Goal: Obtain resource: Download file/media

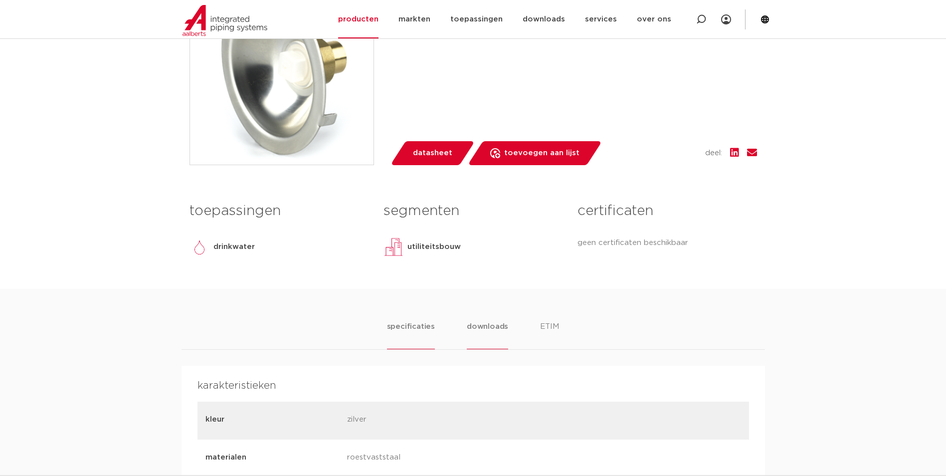
scroll to position [349, 0]
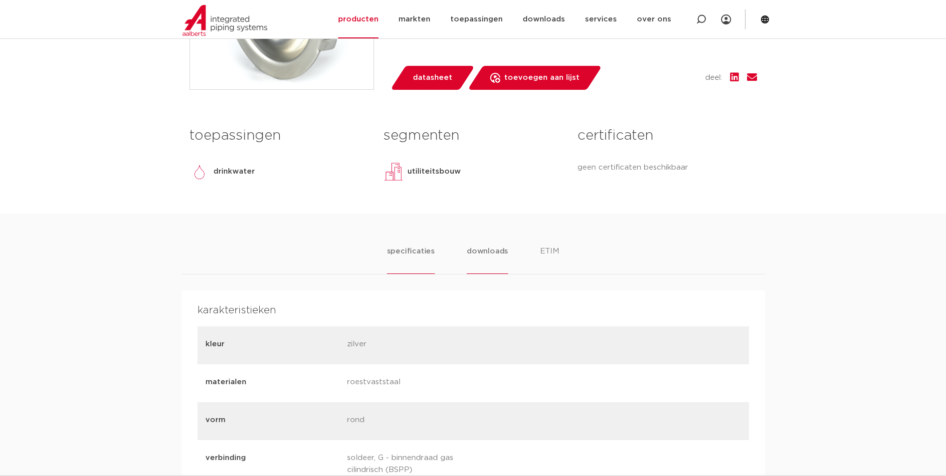
click at [482, 246] on li "downloads" at bounding box center [487, 259] width 41 height 28
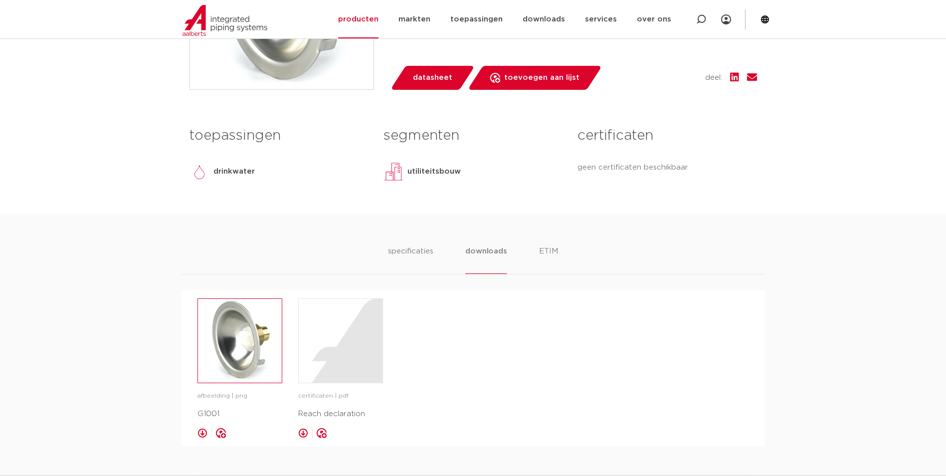
click at [250, 348] on img at bounding box center [240, 341] width 84 height 84
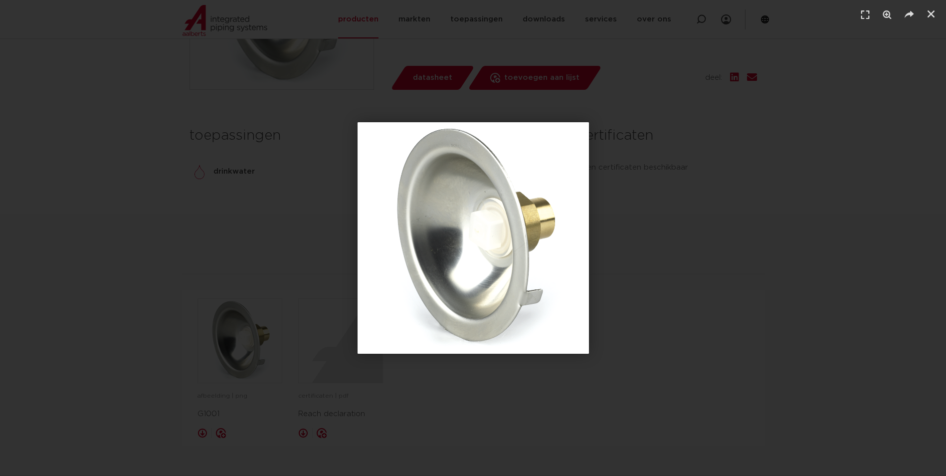
click at [653, 218] on div "1 / 1" at bounding box center [473, 238] width 876 height 406
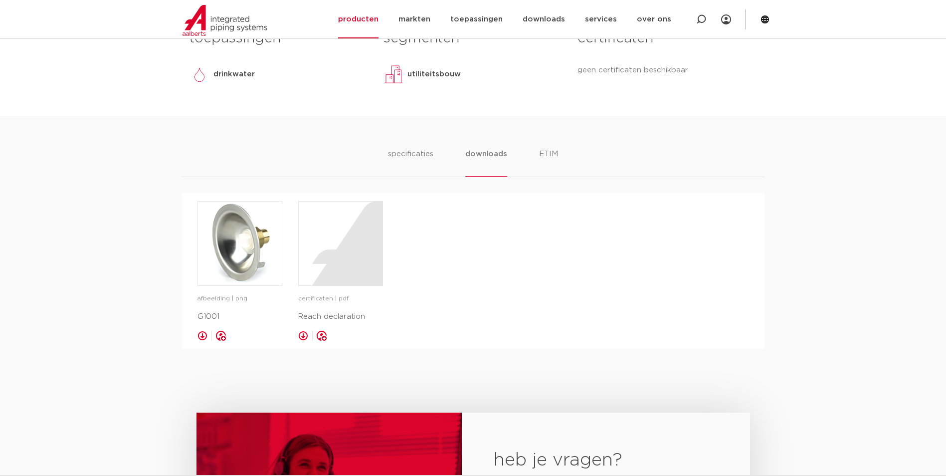
scroll to position [338, 0]
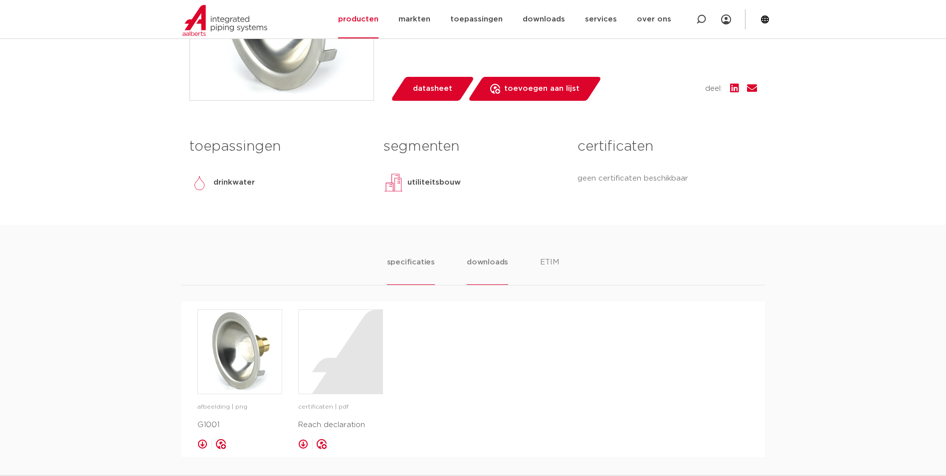
click at [402, 257] on li "specificaties" at bounding box center [411, 270] width 48 height 28
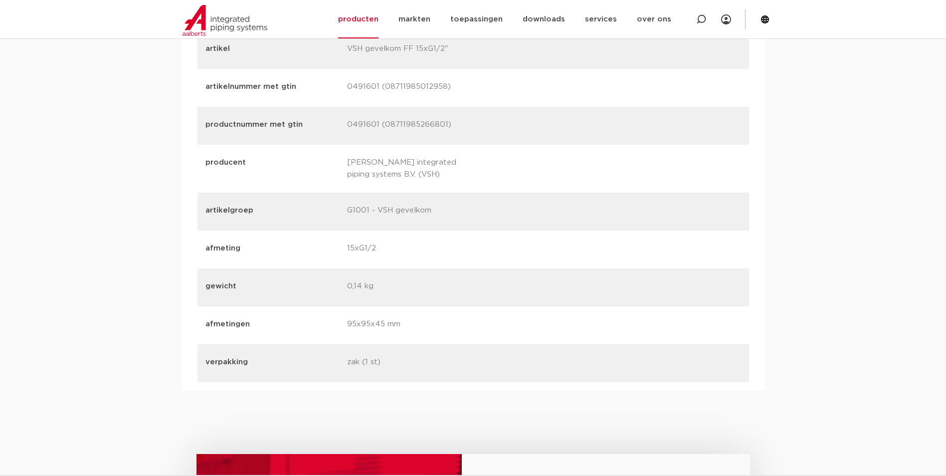
scroll to position [1185, 0]
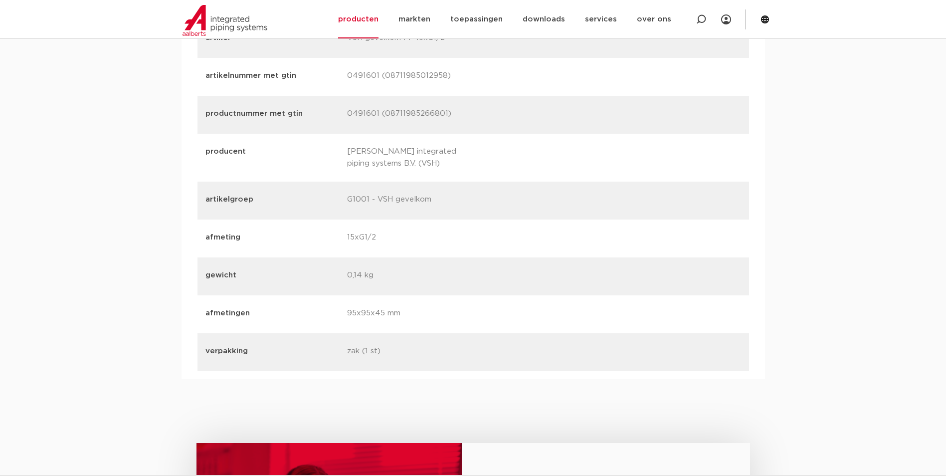
drag, startPoint x: 409, startPoint y: 312, endPoint x: 345, endPoint y: 317, distance: 64.0
click at [345, 317] on div "afmetingen 95x95x45 mm" at bounding box center [472, 314] width 551 height 38
copy p "95x95x45 mm"
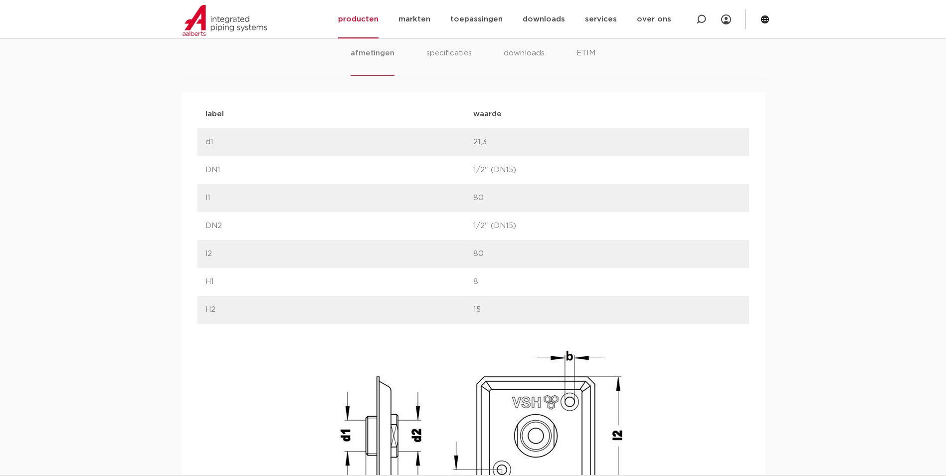
scroll to position [399, 0]
